Goal: Information Seeking & Learning: Learn about a topic

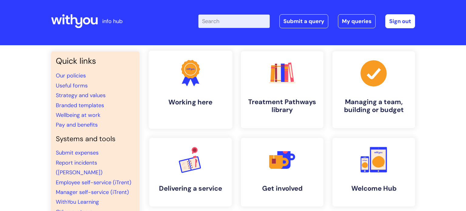
scroll to position [4, 0]
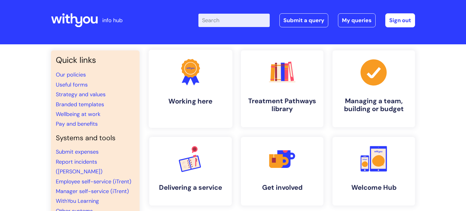
click at [202, 95] on link ".cls-1{fill:#f89b22;}.cls-1,.cls-2,.cls-3{stroke-width:0px;}.cls-2{fill:#2d3cff…" at bounding box center [191, 89] width 84 height 78
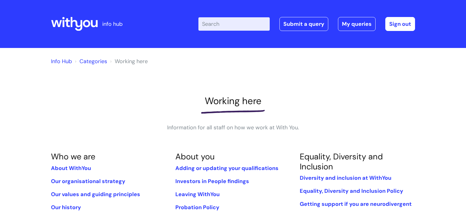
click at [68, 62] on link "Info Hub" at bounding box center [61, 61] width 21 height 7
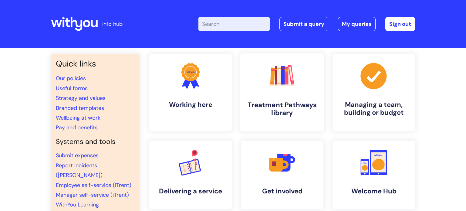
click at [285, 78] on rect at bounding box center [287, 76] width 4 height 18
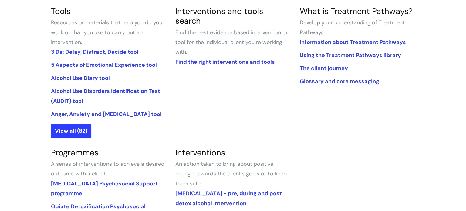
scroll to position [156, 0]
click at [77, 113] on link "Anger, Anxiety and [MEDICAL_DATA] tool" at bounding box center [106, 113] width 111 height 7
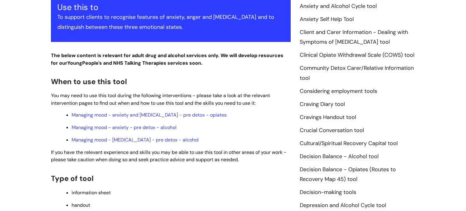
scroll to position [163, 0]
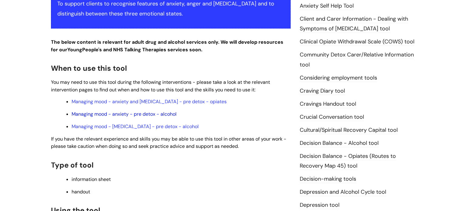
click at [122, 111] on link "Managing mood - anxiety - pre detox - alcohol" at bounding box center [124, 114] width 105 height 6
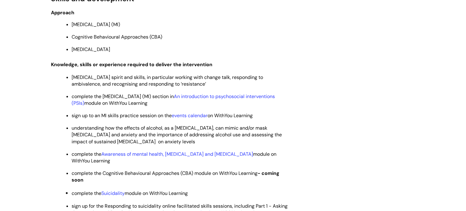
scroll to position [1668, 0]
